Goal: Register for event/course: Sign up to attend an event or enroll in a course

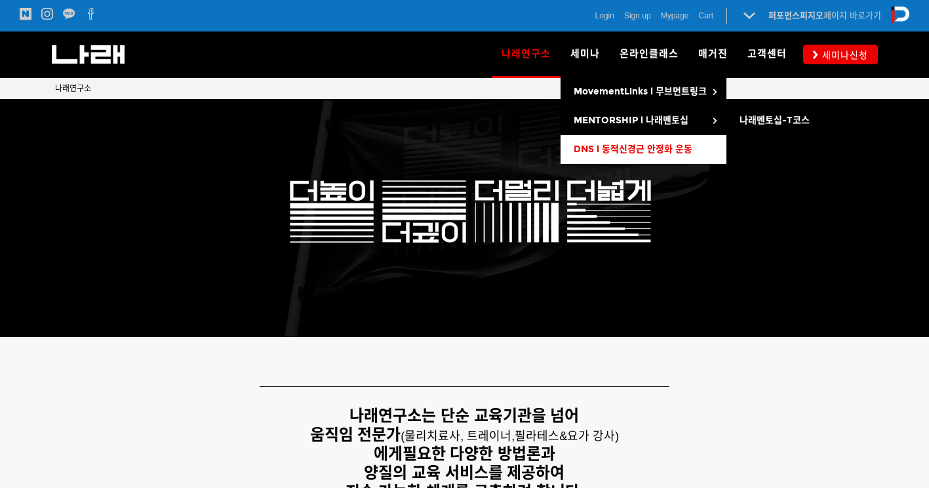
click at [664, 145] on span "DNS l 동적신경근 안정화 운동" at bounding box center [633, 149] width 119 height 11
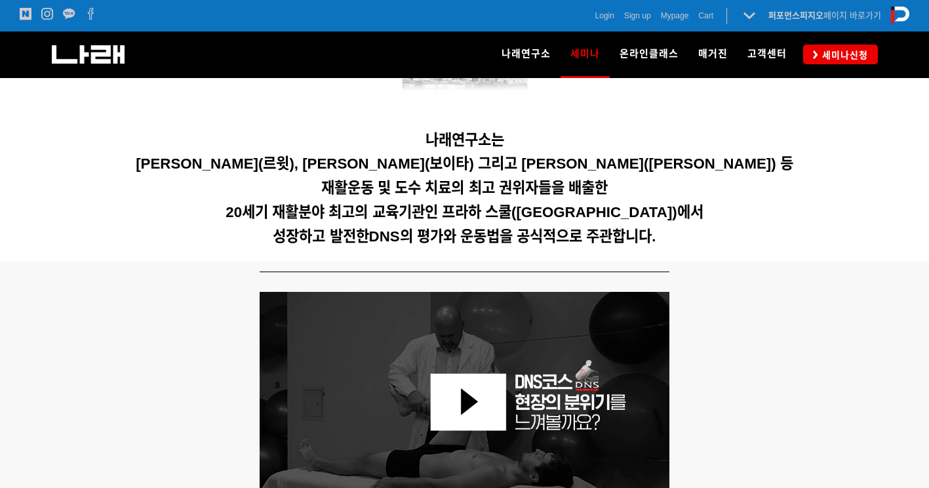
scroll to position [394, 0]
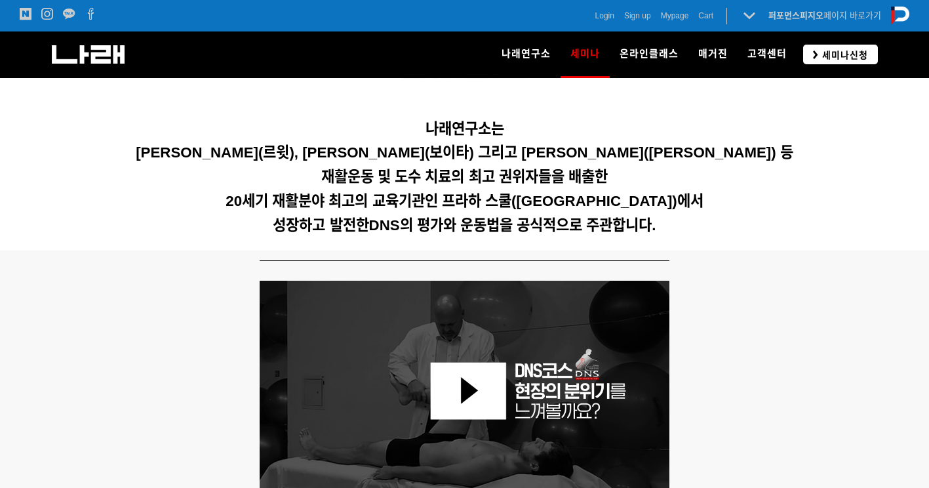
click at [852, 63] on link "세미나신청" at bounding box center [840, 54] width 75 height 19
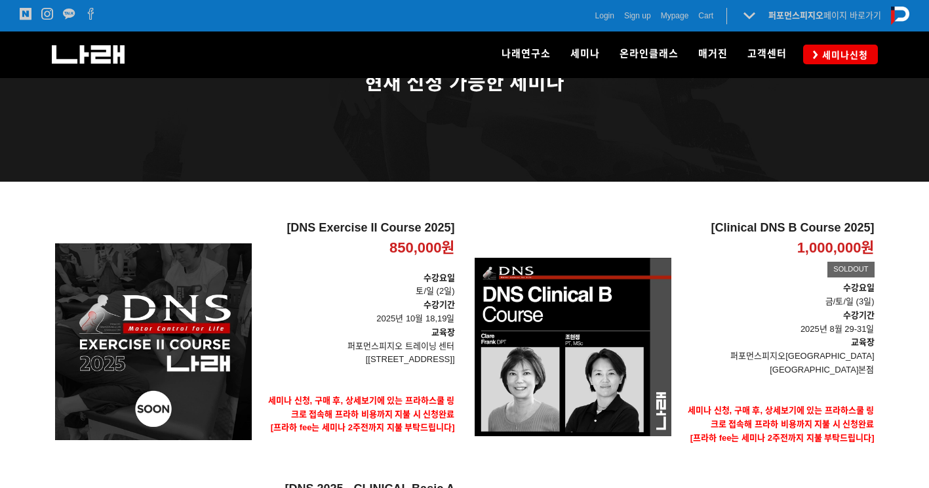
scroll to position [66, 0]
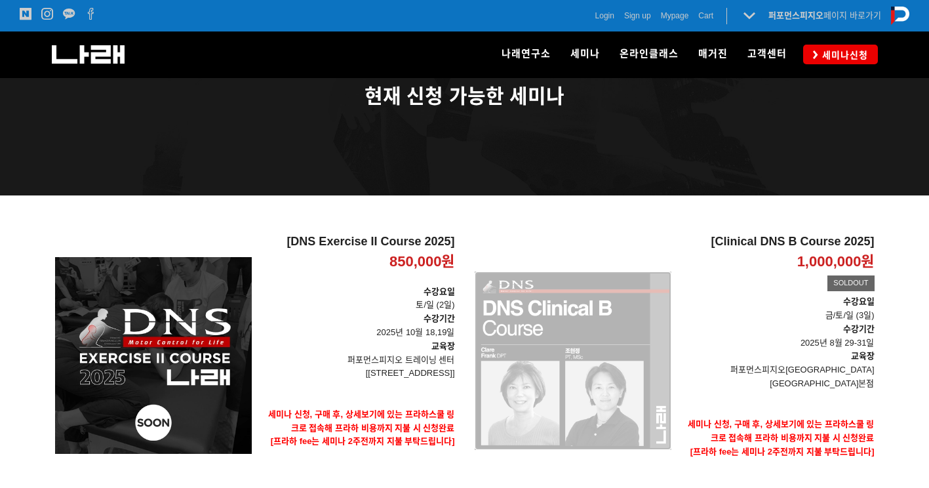
click at [567, 314] on div "[Clinical DNS B Course 2025] 1,000,000원 TIME SALE SOLDOUT" at bounding box center [573, 360] width 197 height 251
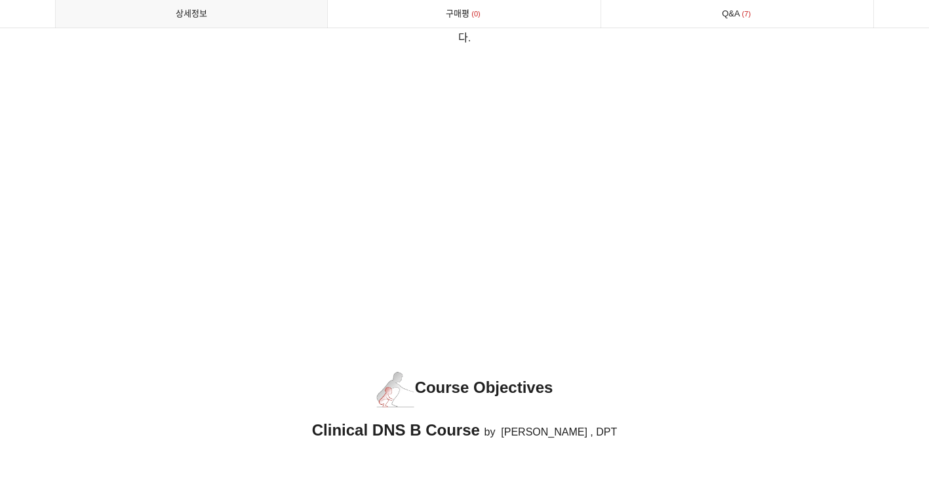
scroll to position [1443, 0]
